Goal: Information Seeking & Learning: Find contact information

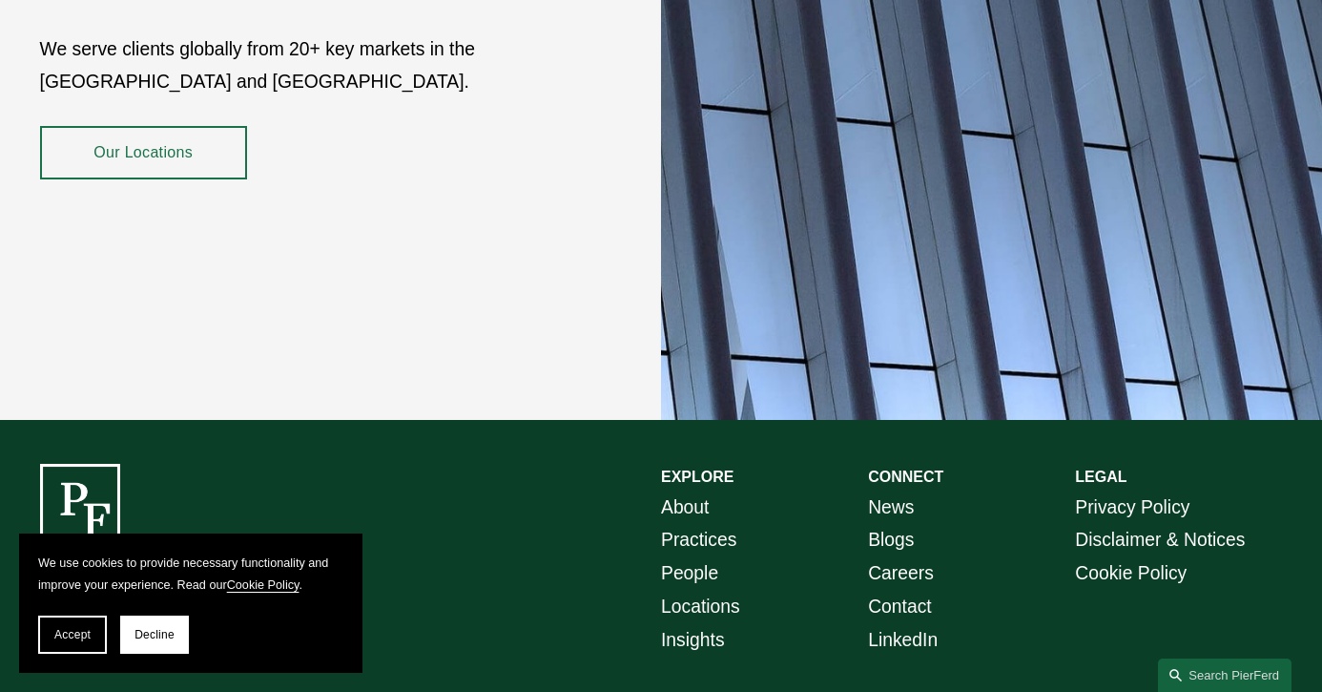
scroll to position [3233, 0]
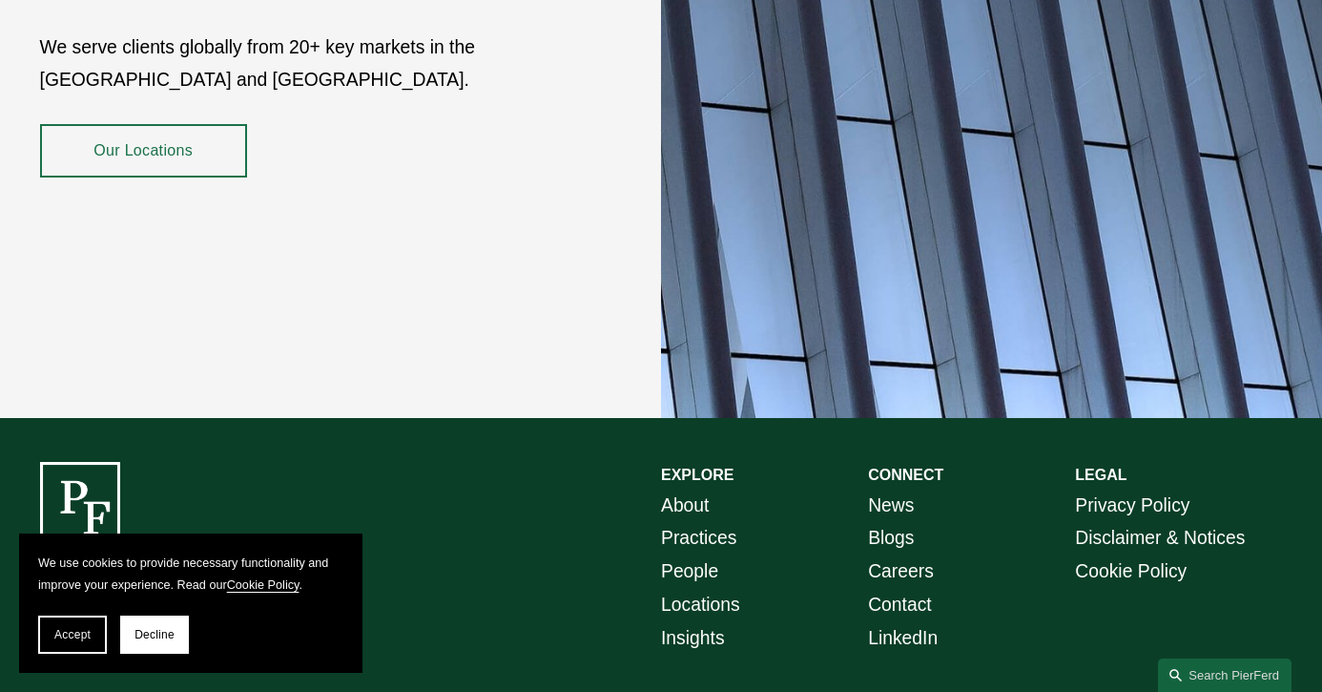
click at [723, 589] on link "Locations" at bounding box center [700, 605] width 79 height 33
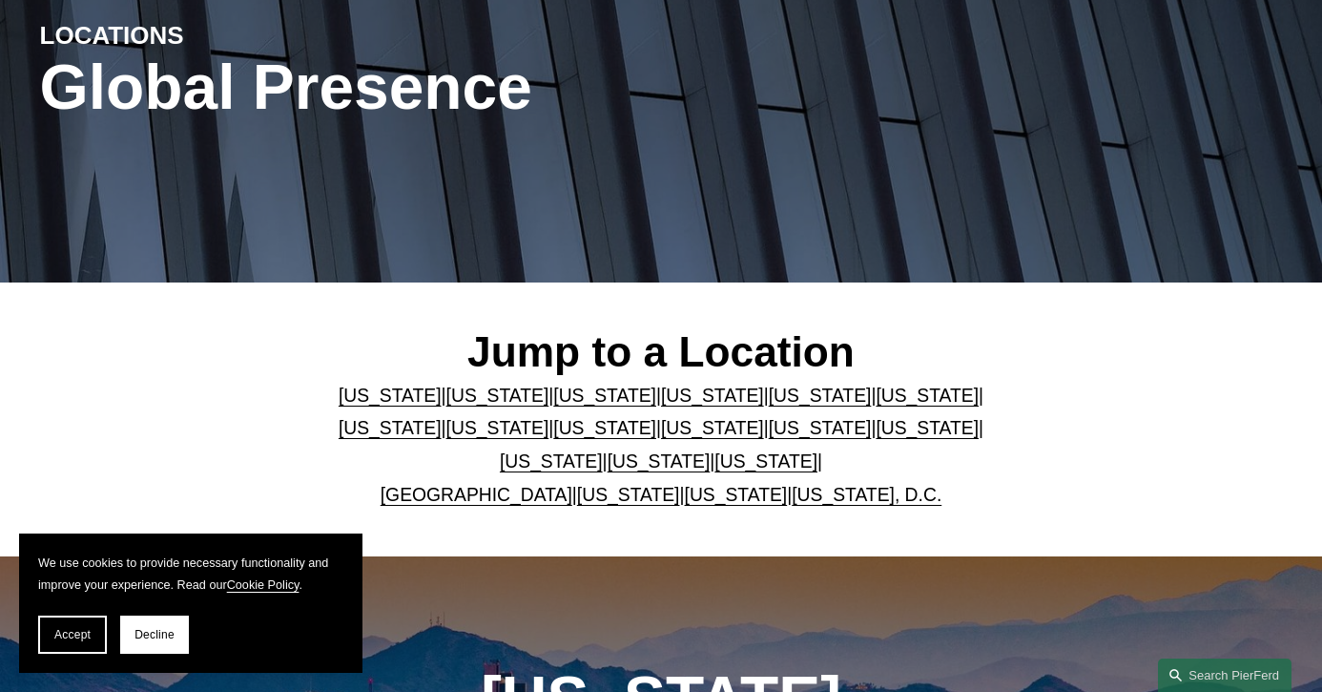
scroll to position [238, 0]
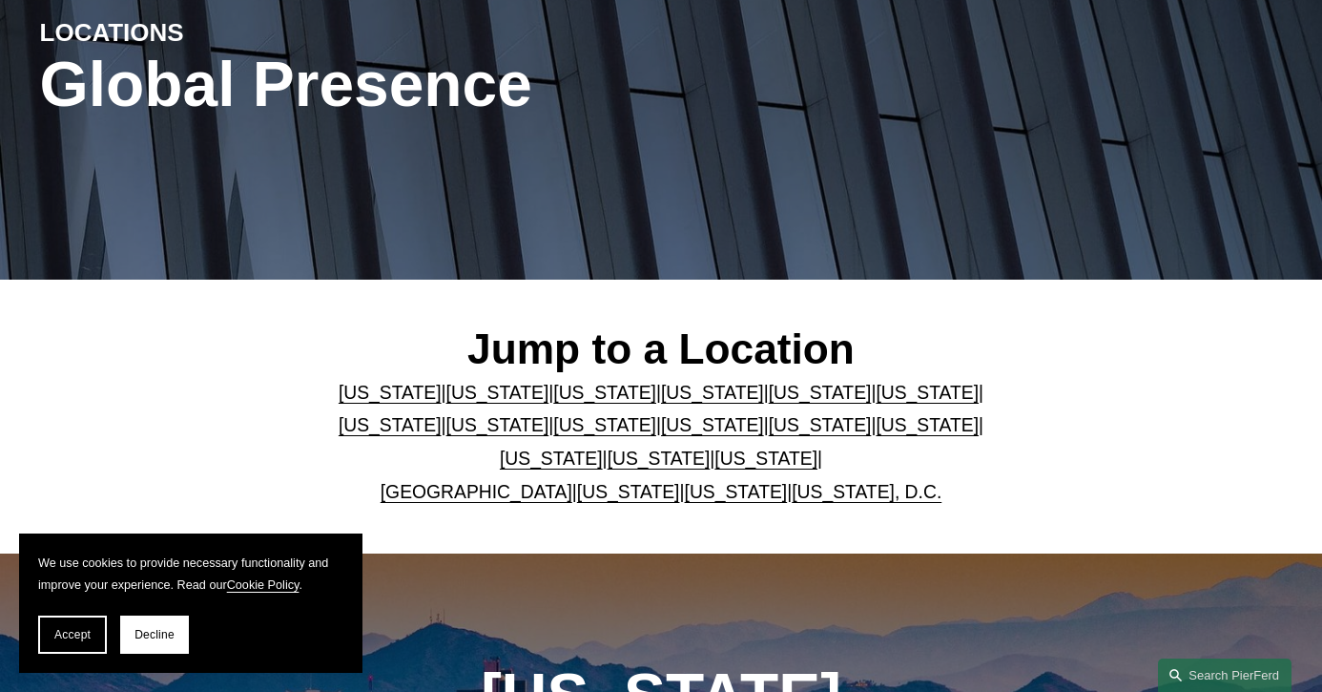
click at [485, 493] on link "[GEOGRAPHIC_DATA]" at bounding box center [477, 492] width 192 height 20
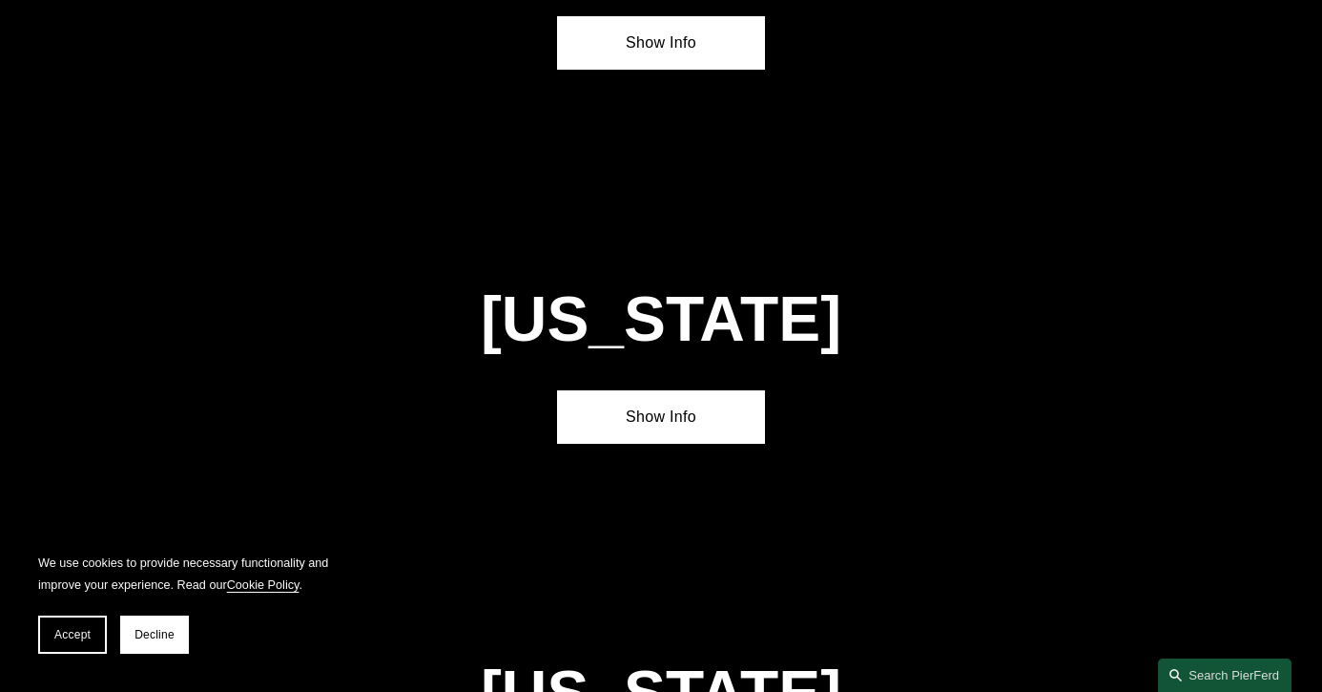
scroll to position [6397, 0]
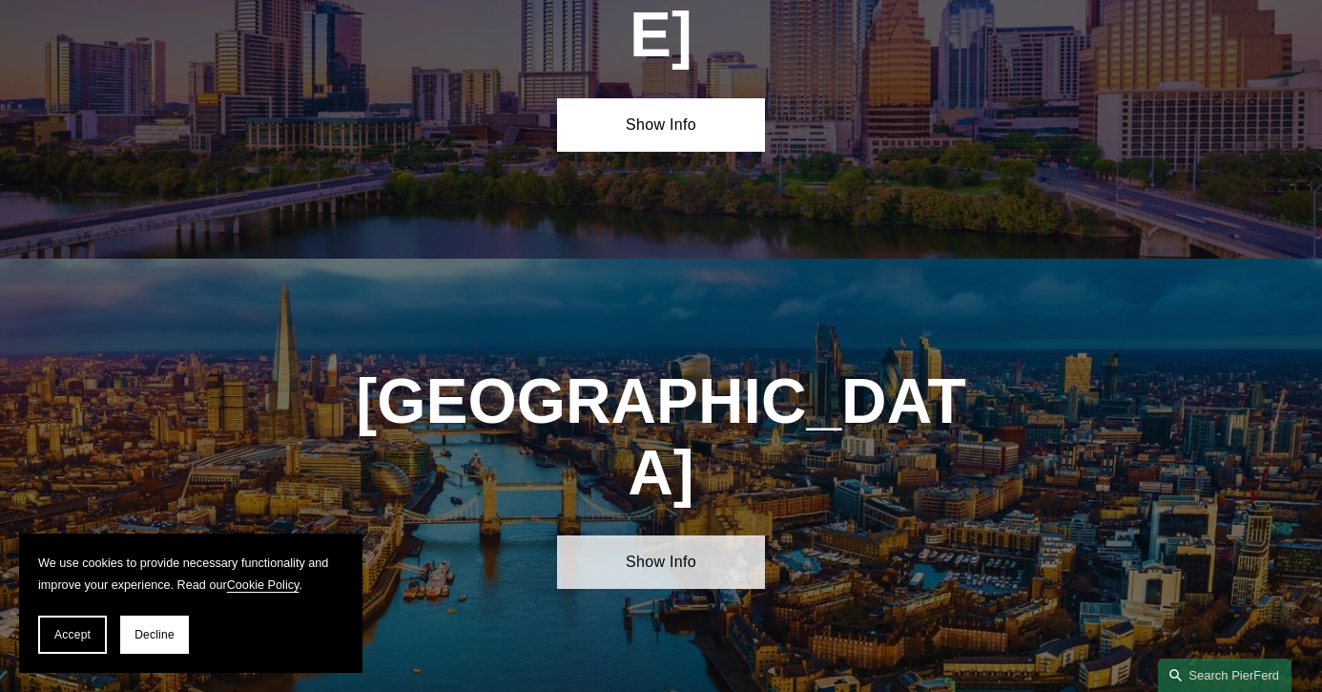
click at [712, 535] on link "Show Info" at bounding box center [660, 561] width 207 height 53
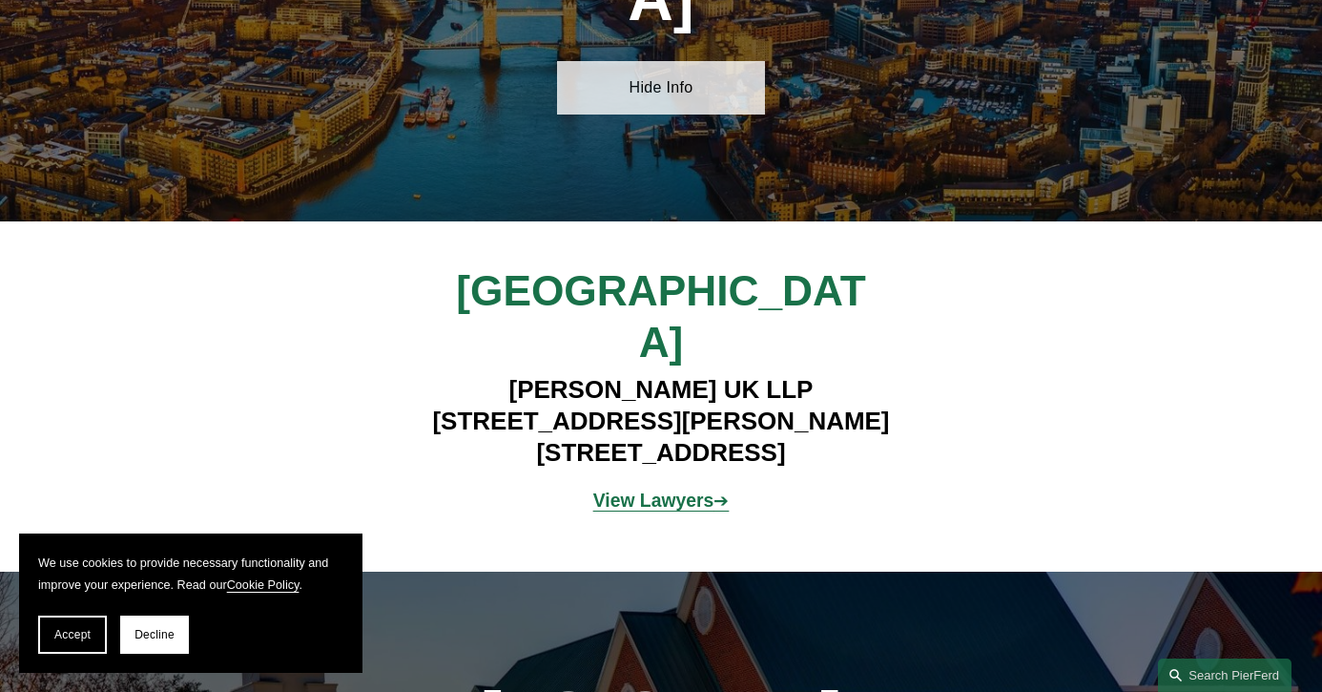
scroll to position [6917, 0]
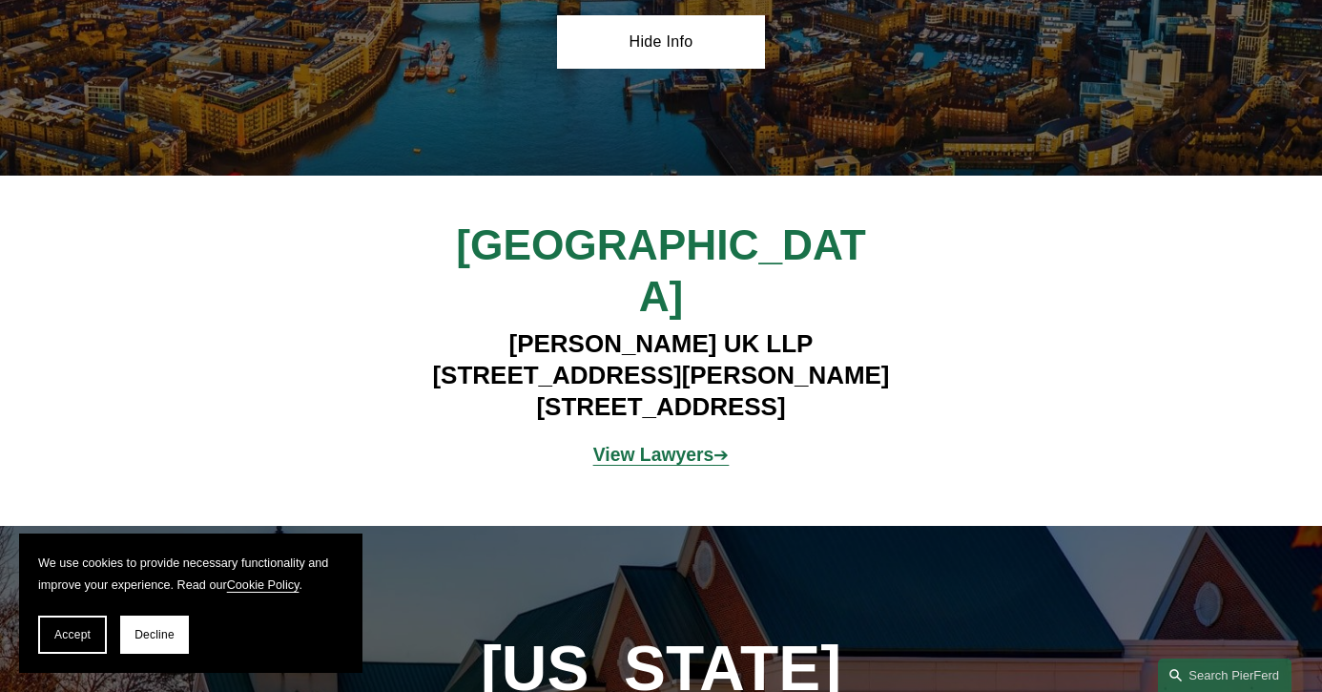
click at [658, 445] on strong "View Lawyers" at bounding box center [653, 455] width 120 height 20
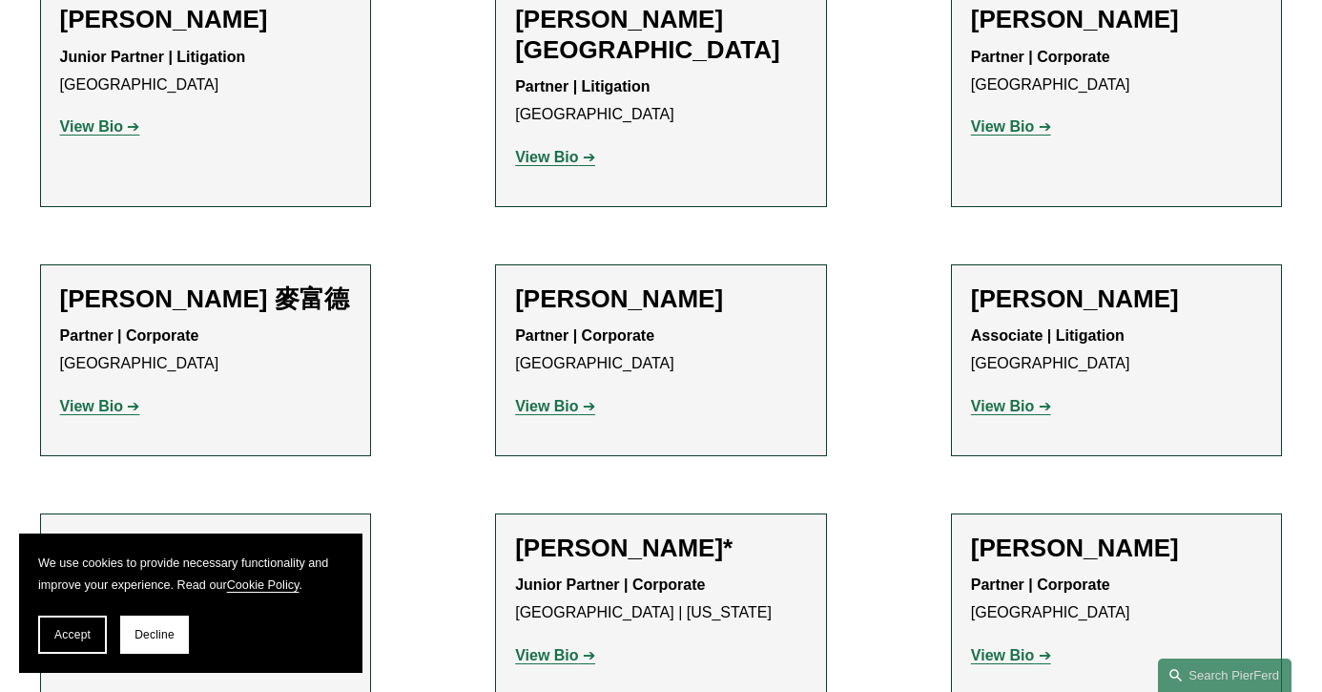
scroll to position [1730, 0]
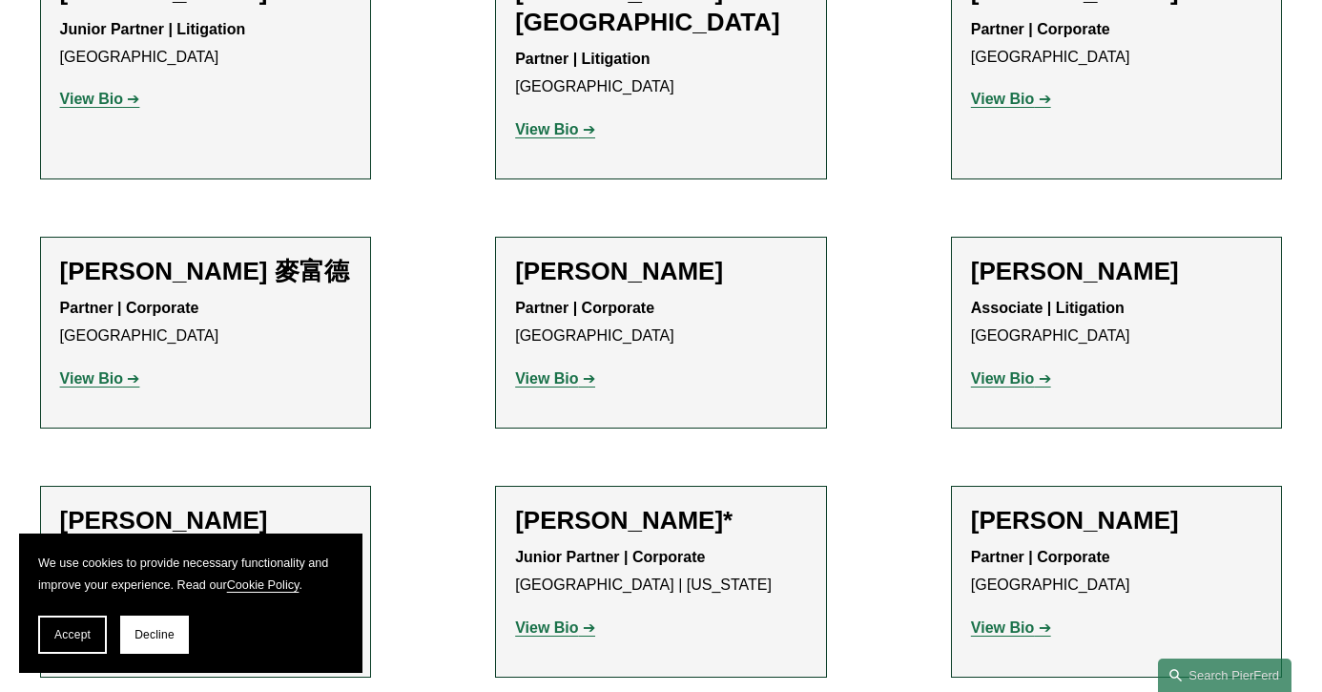
click at [1016, 370] on strong "View Bio" at bounding box center [1002, 378] width 63 height 16
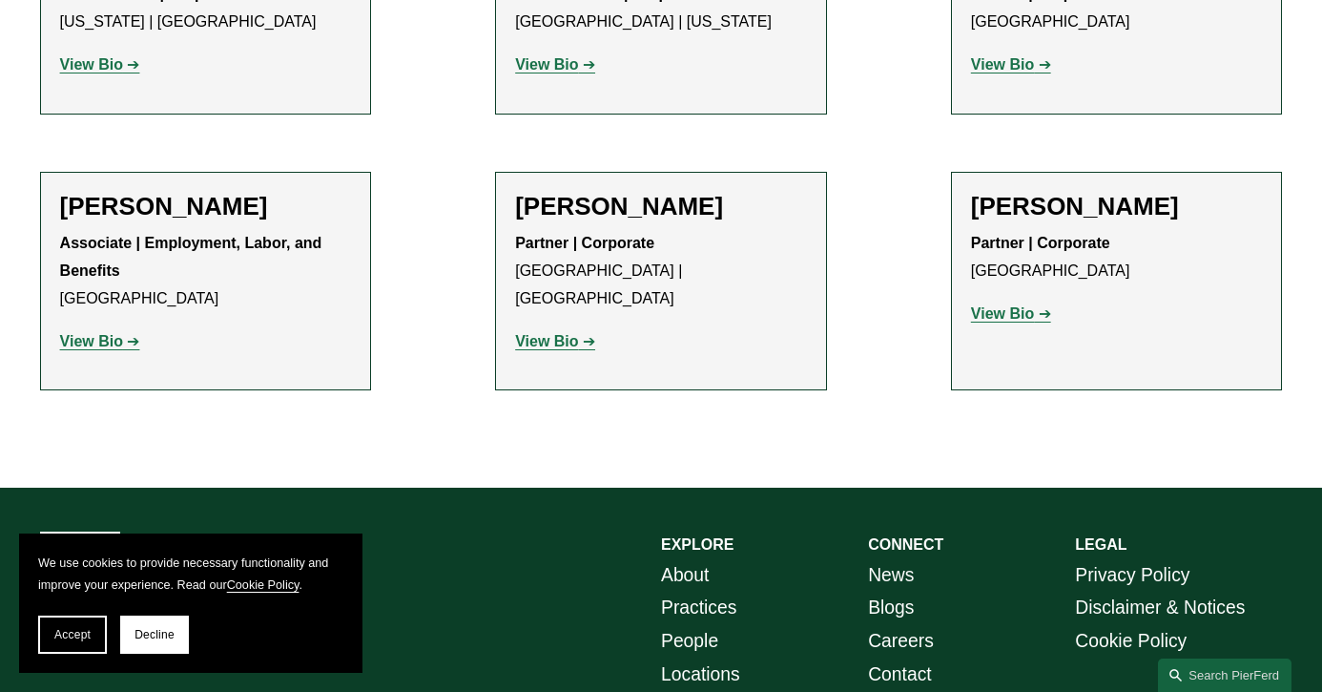
scroll to position [2295, 0]
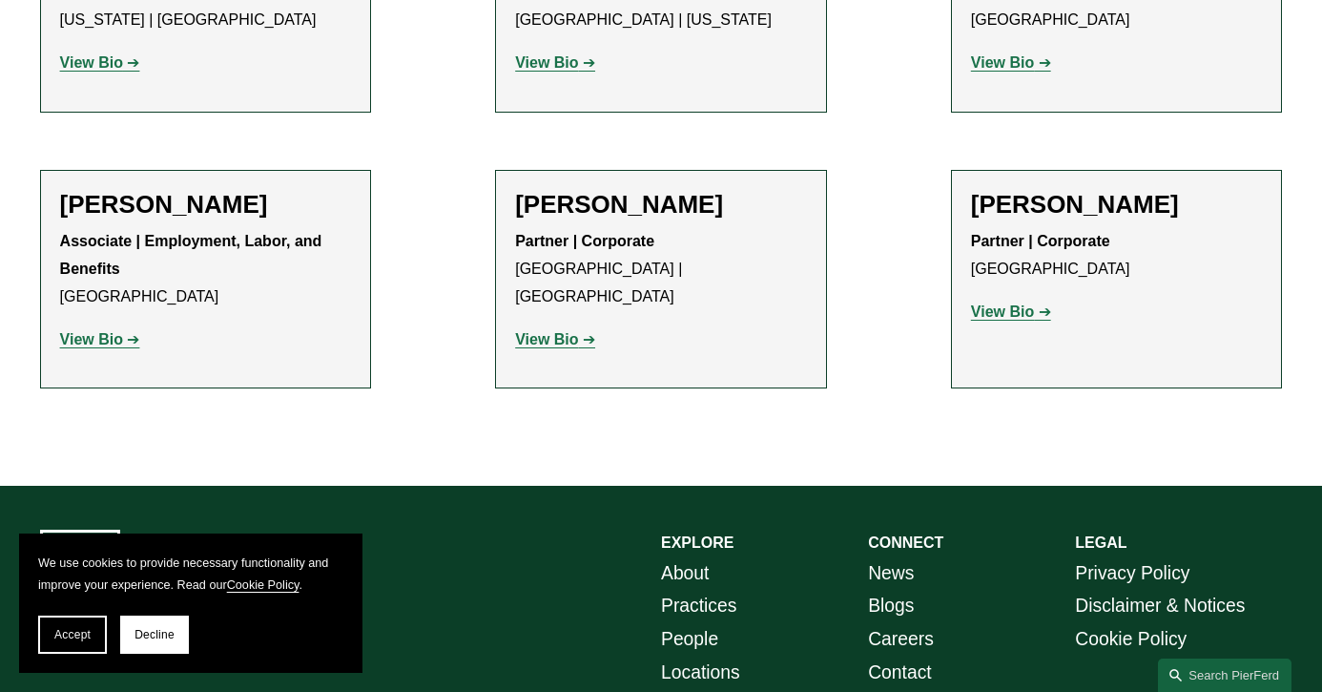
click at [809, 2] on li "Matthew Rebus* Junior Partner | Corporate London | New York View Bio Location: …" at bounding box center [661, 17] width 332 height 192
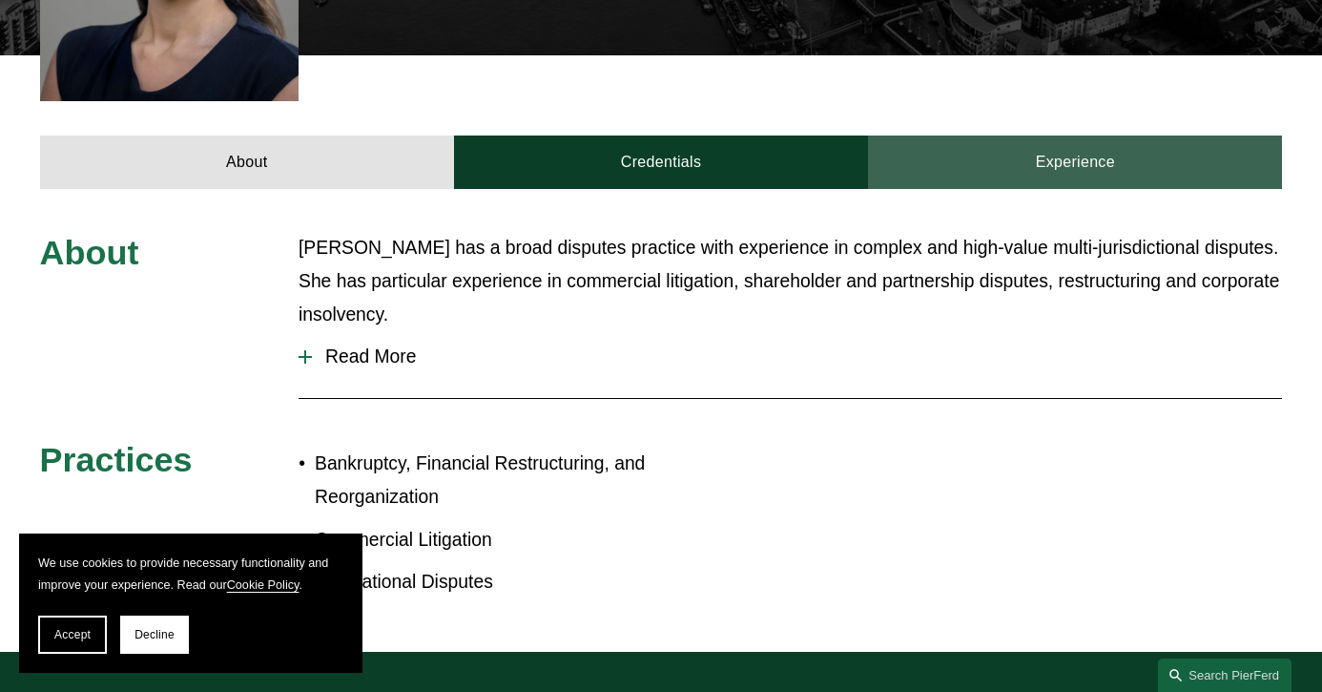
scroll to position [706, 0]
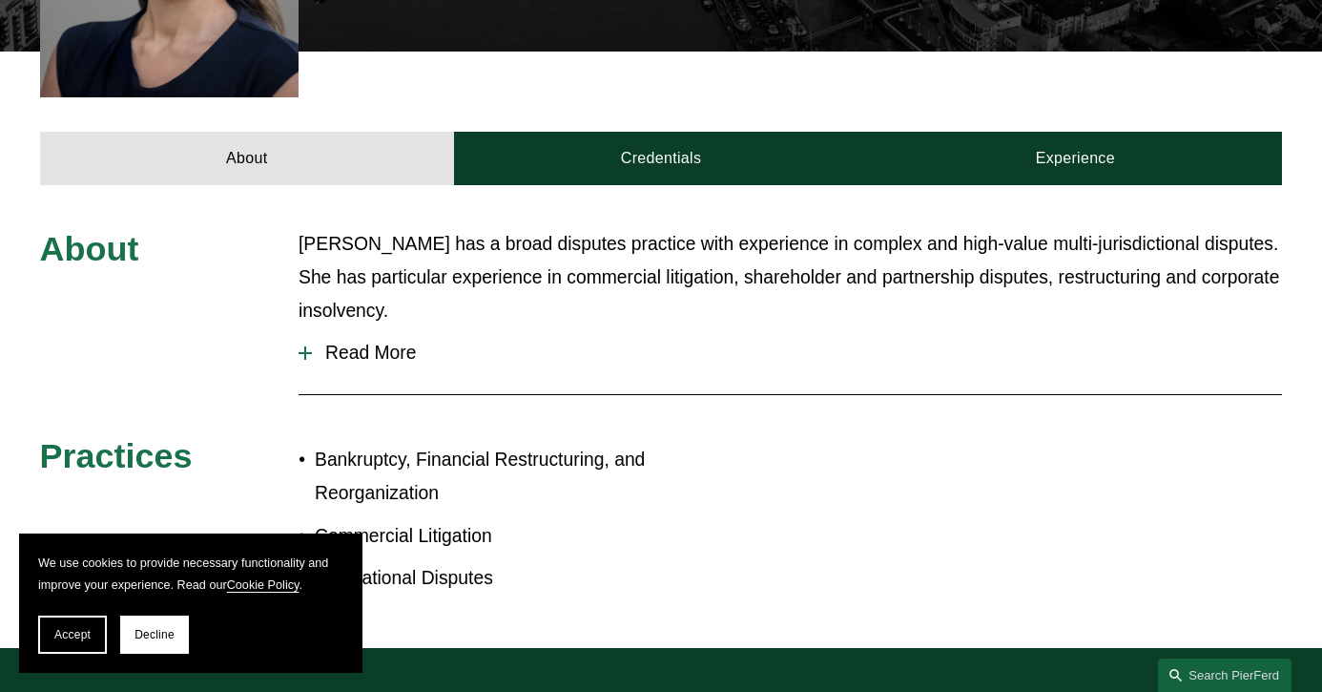
click at [304, 346] on div at bounding box center [305, 352] width 2 height 13
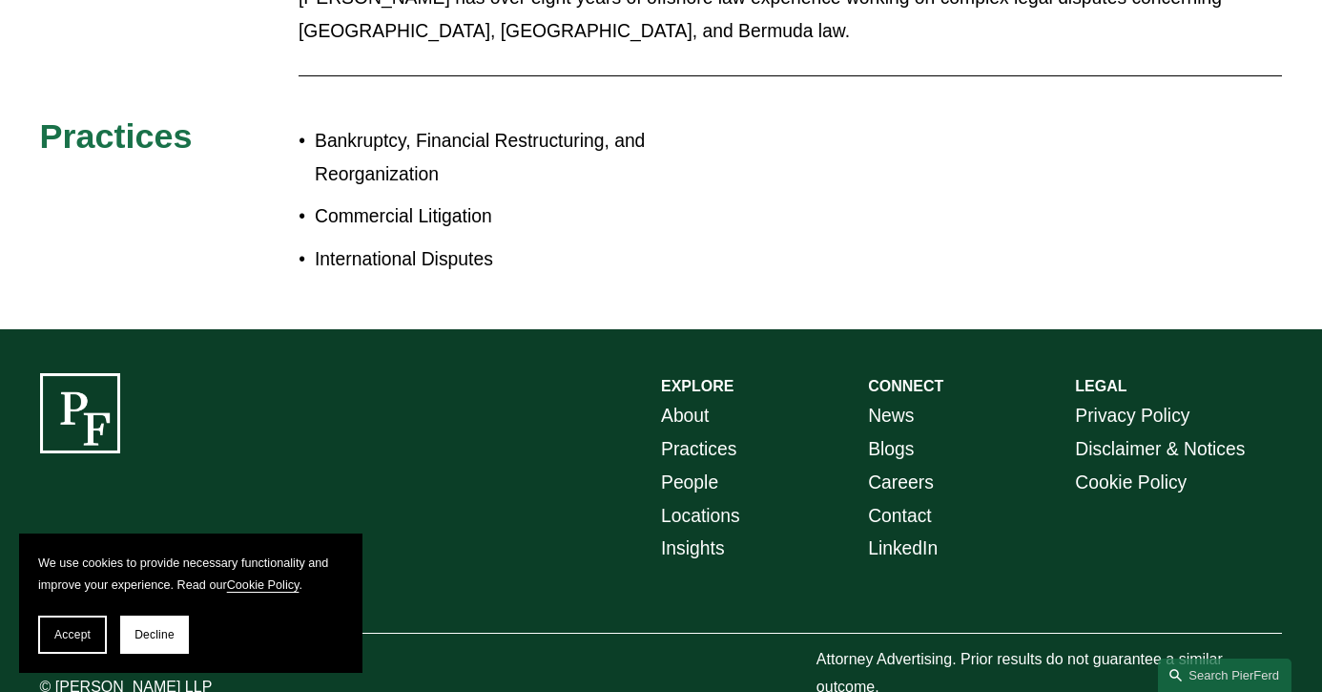
scroll to position [1101, 0]
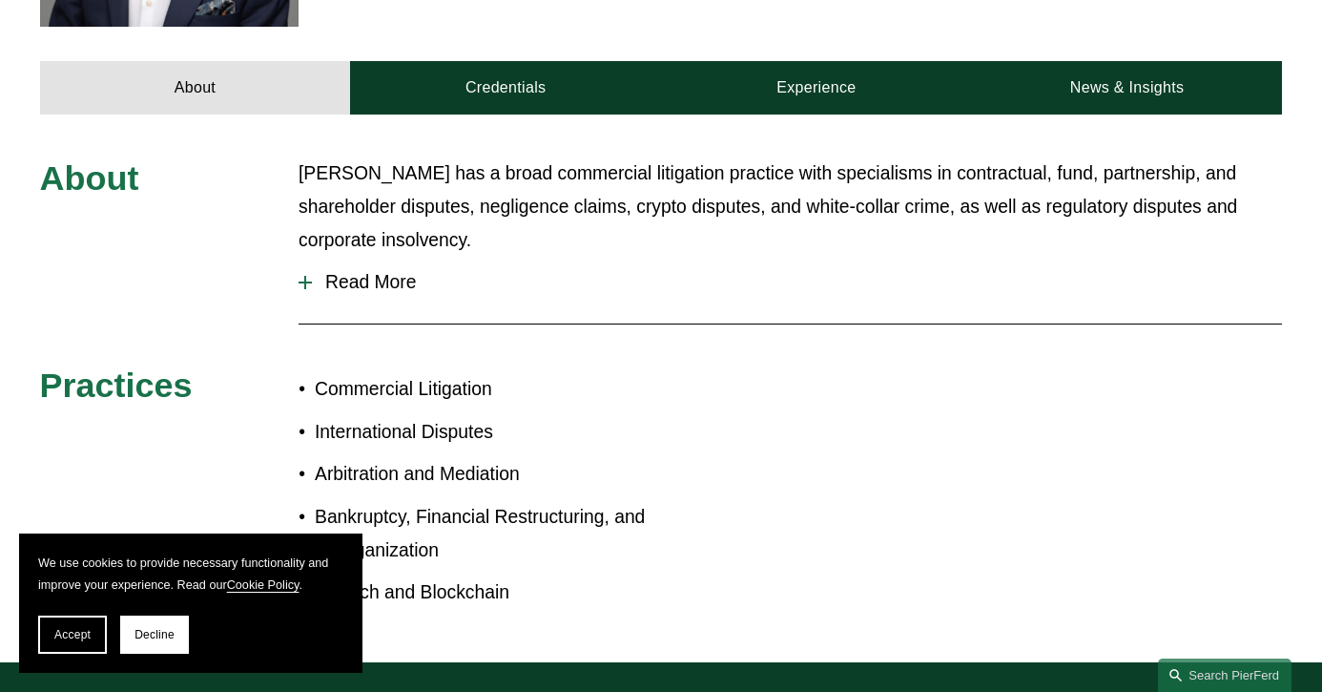
scroll to position [778, 0]
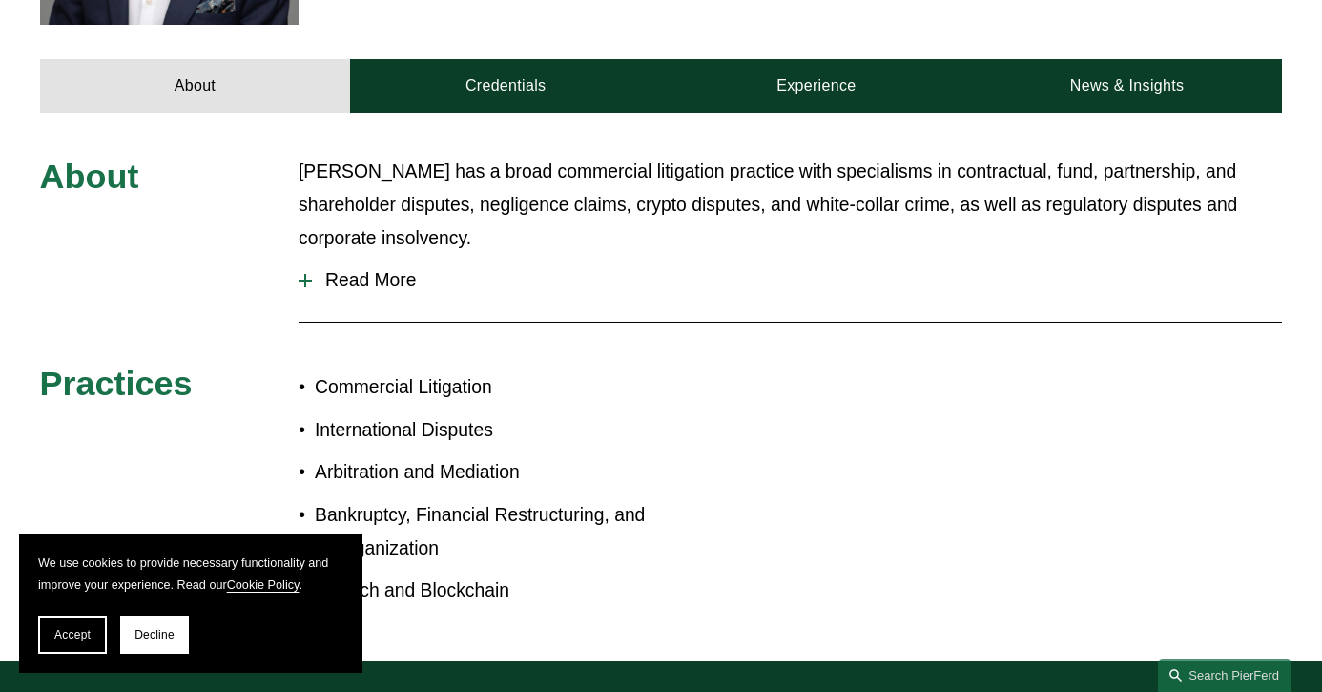
click at [347, 270] on span "Read More" at bounding box center [797, 280] width 970 height 21
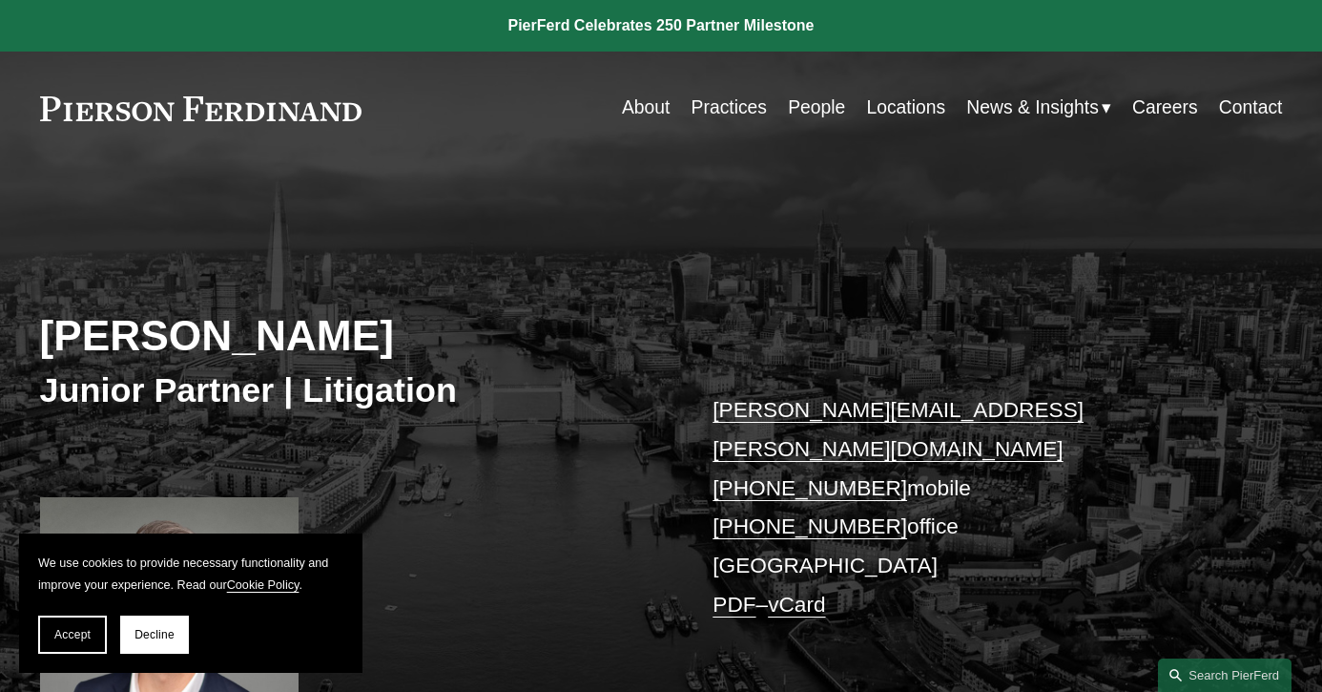
scroll to position [0, 0]
click at [649, 112] on link "About" at bounding box center [646, 108] width 48 height 37
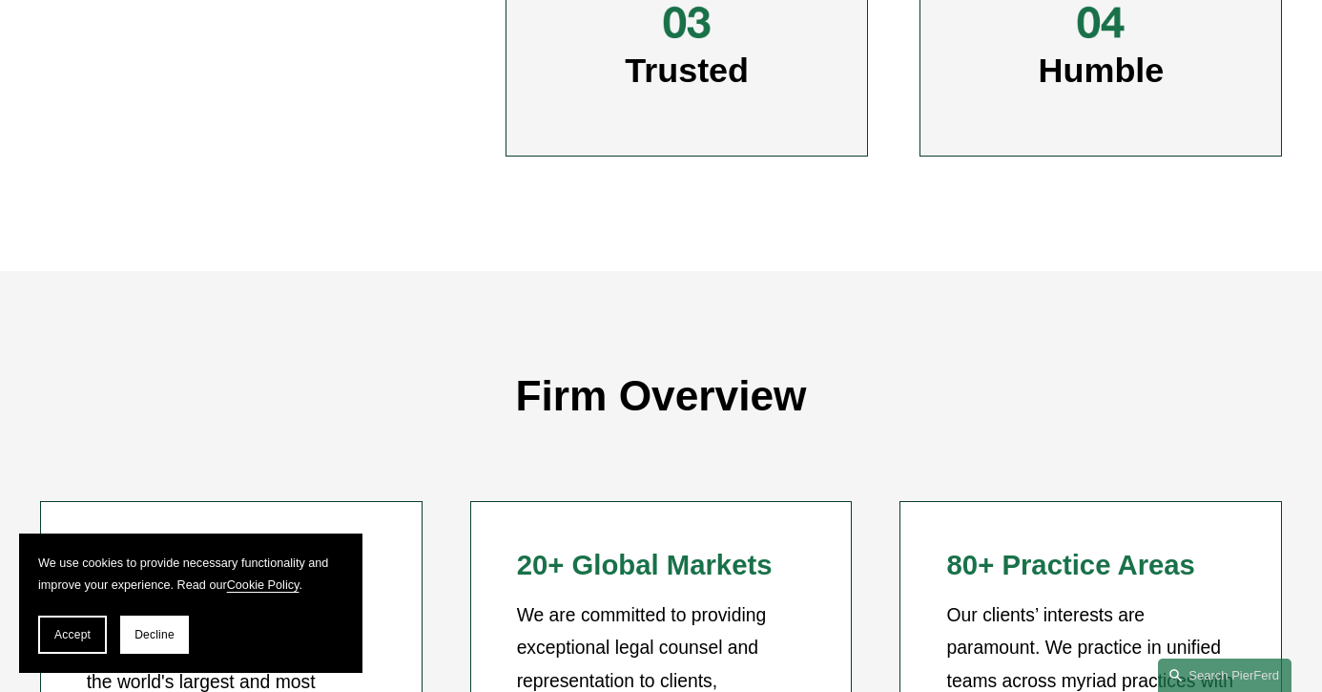
scroll to position [1267, 0]
